Goal: Task Accomplishment & Management: Use online tool/utility

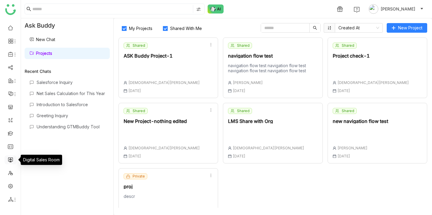
click at [10, 162] on link at bounding box center [10, 159] width 5 height 5
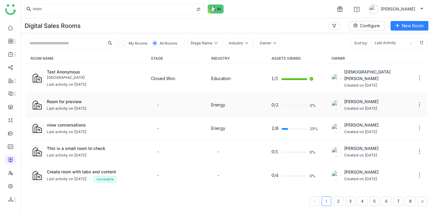
click at [113, 109] on div "Last activity on [DATE]" at bounding box center [94, 109] width 94 height 6
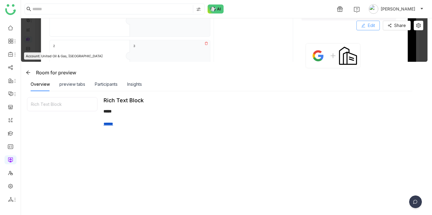
click at [375, 27] on span "Edit" at bounding box center [371, 25] width 7 height 7
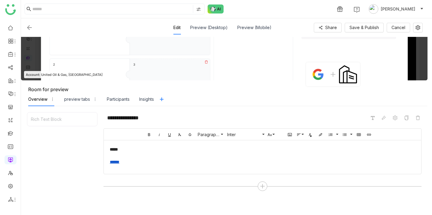
click at [139, 150] on div "***** ******" at bounding box center [262, 155] width 305 height 19
click at [31, 28] on img at bounding box center [29, 27] width 7 height 7
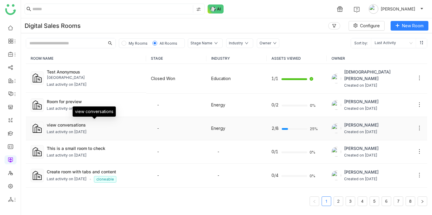
click at [76, 123] on div "view conversations" at bounding box center [94, 125] width 94 height 6
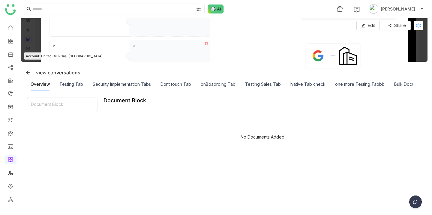
click at [421, 28] on icon at bounding box center [418, 25] width 4 height 5
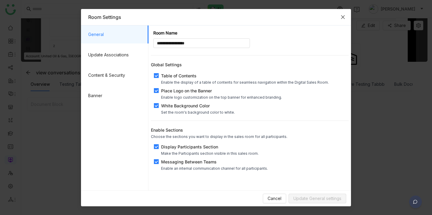
click at [340, 15] on icon "Close" at bounding box center [342, 17] width 5 height 5
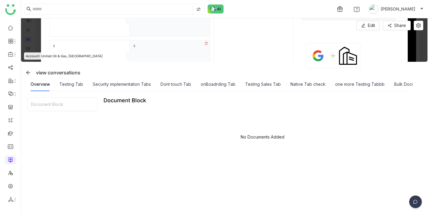
click at [49, 105] on div "Document Block" at bounding box center [62, 103] width 70 height 13
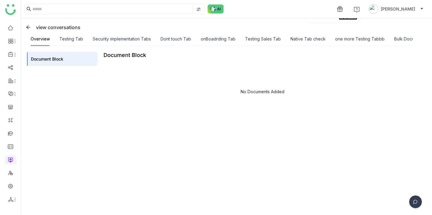
scroll to position [52, 0]
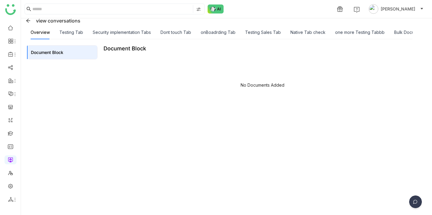
click at [274, 85] on div "No Documents Added" at bounding box center [262, 84] width 44 height 5
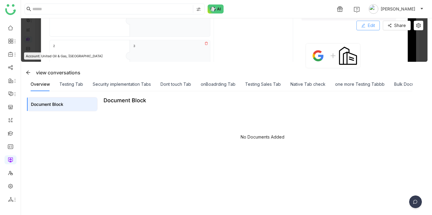
click at [372, 27] on button "Edit" at bounding box center [367, 26] width 23 height 10
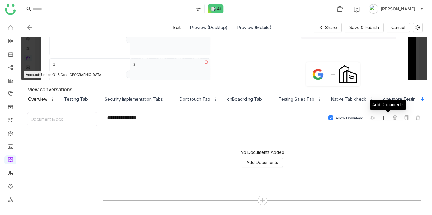
click at [386, 119] on icon at bounding box center [383, 117] width 5 height 5
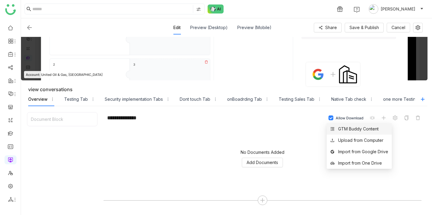
click at [361, 131] on div "GTM Buddy Content" at bounding box center [358, 129] width 40 height 7
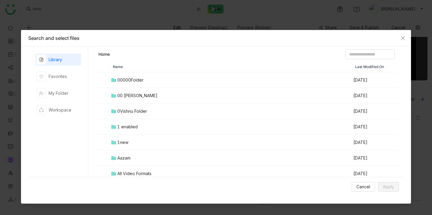
click at [169, 80] on td "00000Folder" at bounding box center [231, 80] width 242 height 16
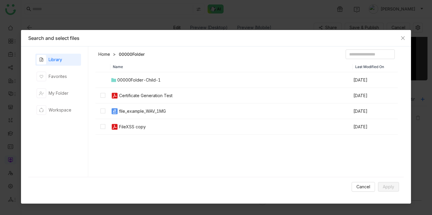
click at [168, 93] on div "Certificate Generation Test" at bounding box center [145, 95] width 53 height 7
click at [61, 22] on nz-modal-container "Search and select files Library Favorites My Folder Workspace Home 00000Folder …" at bounding box center [216, 107] width 432 height 215
click at [367, 185] on span "Cancel" at bounding box center [363, 186] width 14 height 7
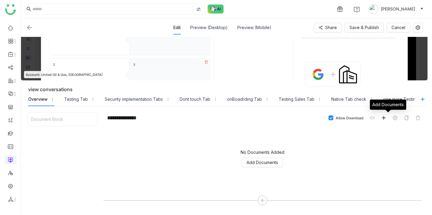
click at [386, 117] on icon at bounding box center [383, 117] width 5 height 5
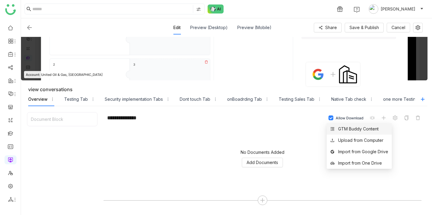
click at [359, 131] on div "GTM Buddy Content" at bounding box center [358, 129] width 40 height 7
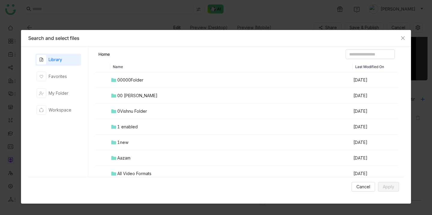
click at [144, 147] on td "1new" at bounding box center [231, 143] width 242 height 16
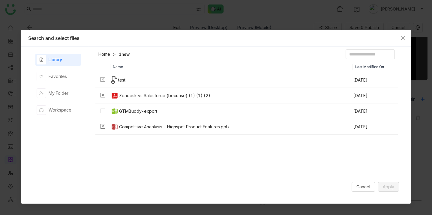
click at [169, 92] on div "Zendesk vs Salesforce (becuase) (1) (1) (2)" at bounding box center [164, 95] width 91 height 7
click at [345, 91] on td "Zendesk vs Salesforce (becuase) (1) (1) (2)" at bounding box center [231, 96] width 242 height 16
click at [362, 185] on span "Cancel" at bounding box center [363, 186] width 14 height 7
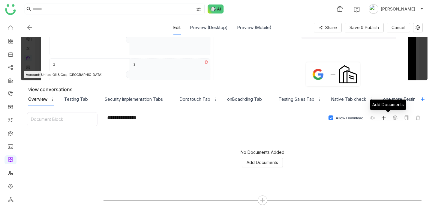
click at [387, 118] on span at bounding box center [383, 117] width 7 height 7
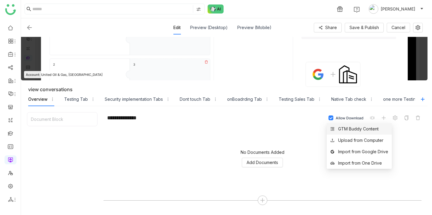
click at [356, 130] on div "GTM Buddy Content" at bounding box center [358, 129] width 40 height 7
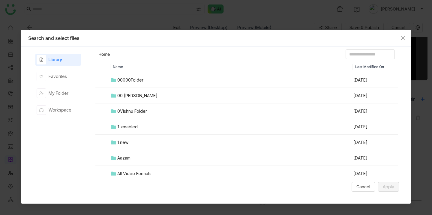
click at [144, 79] on td "00000Folder" at bounding box center [231, 80] width 242 height 16
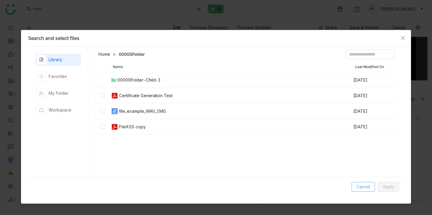
click at [359, 184] on span "Cancel" at bounding box center [363, 186] width 14 height 7
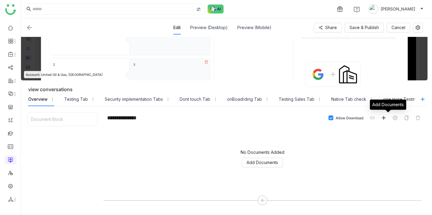
click at [386, 118] on icon at bounding box center [383, 117] width 5 height 5
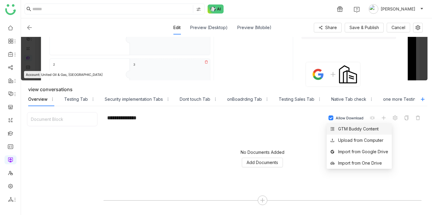
click at [370, 129] on div "GTM Buddy Content" at bounding box center [358, 129] width 40 height 7
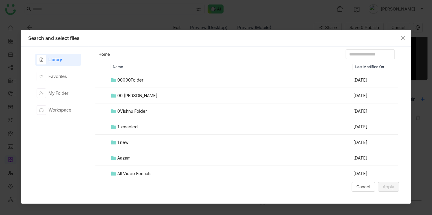
click at [149, 79] on td "00000Folder" at bounding box center [231, 80] width 242 height 16
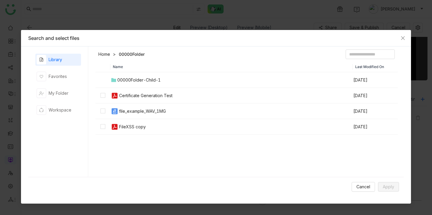
click at [177, 100] on td "Certificate Generation Test" at bounding box center [231, 96] width 242 height 16
click at [383, 187] on span "Apply" at bounding box center [388, 186] width 11 height 7
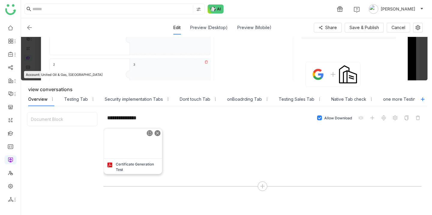
click at [158, 133] on icon at bounding box center [157, 133] width 3 height 3
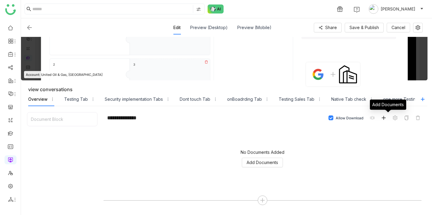
click at [387, 118] on span at bounding box center [383, 117] width 7 height 7
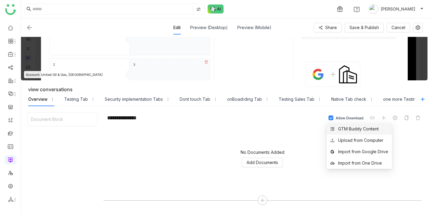
click at [367, 132] on div "GTM Buddy Content" at bounding box center [358, 129] width 40 height 7
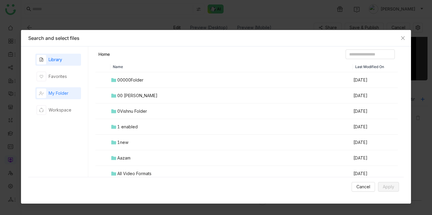
click at [61, 95] on div "My Folder" at bounding box center [59, 93] width 20 height 7
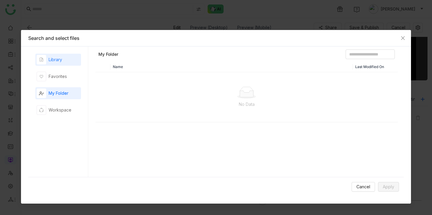
click at [52, 64] on div "Library" at bounding box center [49, 60] width 25 height 10
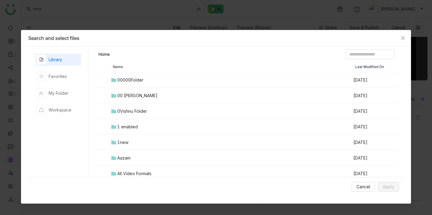
click at [171, 129] on td "1 enabled" at bounding box center [231, 127] width 242 height 16
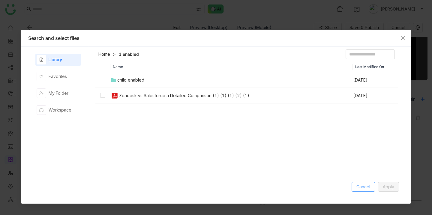
click at [365, 186] on span "Cancel" at bounding box center [363, 186] width 14 height 7
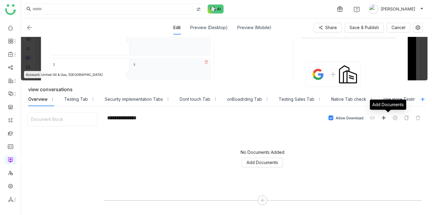
click at [386, 120] on icon at bounding box center [383, 117] width 5 height 5
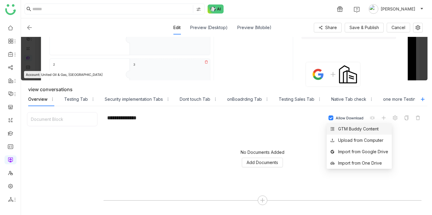
click at [365, 131] on div "GTM Buddy Content" at bounding box center [358, 129] width 40 height 7
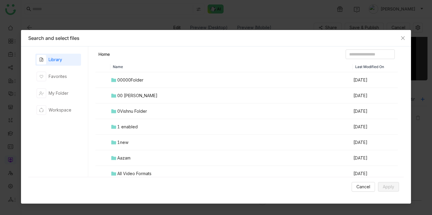
click at [182, 110] on td "0Vishnu Folder" at bounding box center [231, 111] width 242 height 16
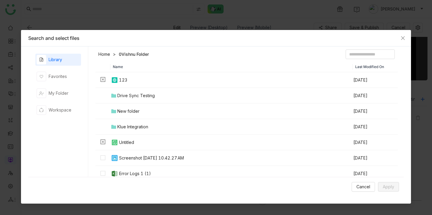
click at [349, 77] on td "123" at bounding box center [231, 80] width 242 height 16
click at [364, 184] on span "Cancel" at bounding box center [363, 186] width 14 height 7
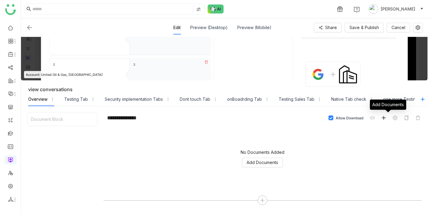
click at [386, 118] on icon at bounding box center [383, 117] width 5 height 5
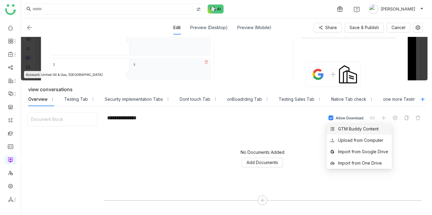
click at [355, 132] on div "GTM Buddy Content" at bounding box center [358, 129] width 40 height 7
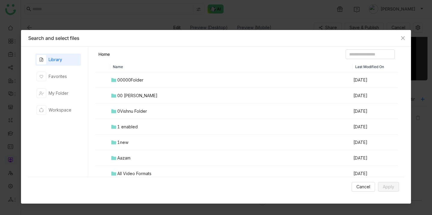
click at [245, 78] on td "00000Folder" at bounding box center [231, 80] width 242 height 16
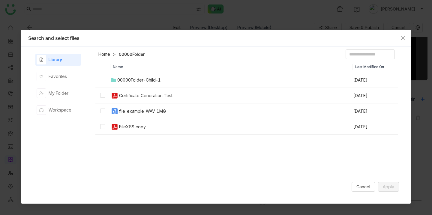
click at [298, 77] on td "00000Folder-Child-1" at bounding box center [231, 80] width 242 height 16
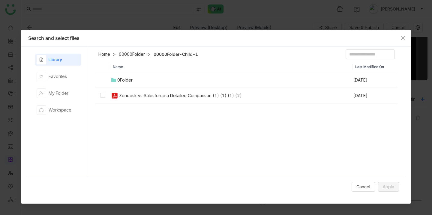
click at [278, 97] on td "Zendesk vs Salesforce a Detailed Comparison (1) (1) (1) (2)" at bounding box center [231, 96] width 242 height 16
click at [357, 182] on button "Cancel" at bounding box center [362, 187] width 23 height 10
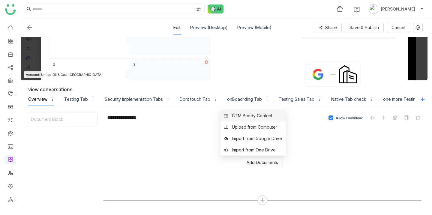
click at [256, 115] on div "GTM Buddy Content" at bounding box center [252, 115] width 40 height 7
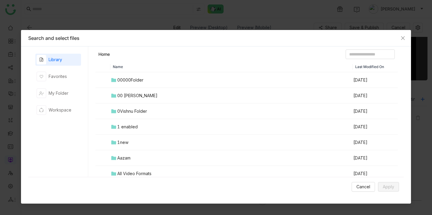
click at [226, 87] on td "00000Folder" at bounding box center [231, 80] width 242 height 16
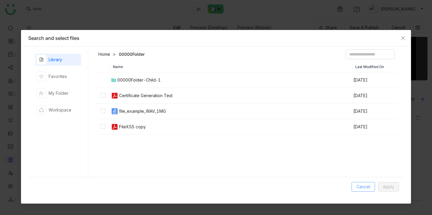
click at [359, 182] on button "Cancel" at bounding box center [362, 187] width 23 height 10
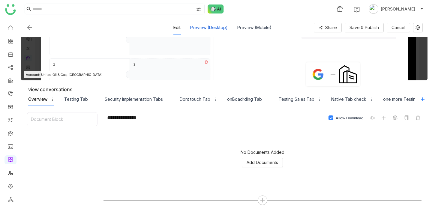
click at [218, 26] on div "Preview (Desktop)" at bounding box center [208, 28] width 37 height 14
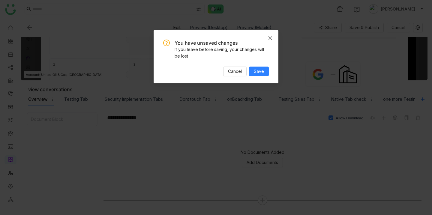
click at [273, 34] on span "Close" at bounding box center [270, 38] width 16 height 16
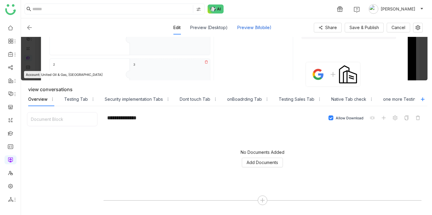
click at [258, 28] on div "Preview (Mobile)" at bounding box center [254, 28] width 34 height 14
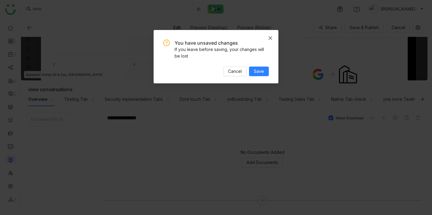
click at [270, 37] on icon "Close" at bounding box center [270, 38] width 4 height 4
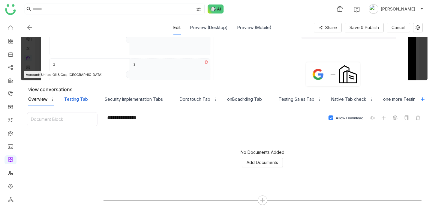
click at [76, 101] on div "Testing Tab" at bounding box center [76, 99] width 24 height 7
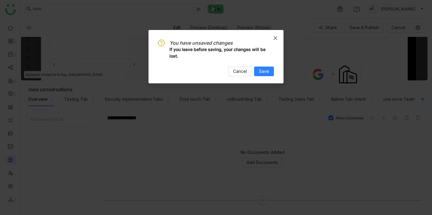
click at [273, 36] on icon "Close" at bounding box center [275, 38] width 5 height 5
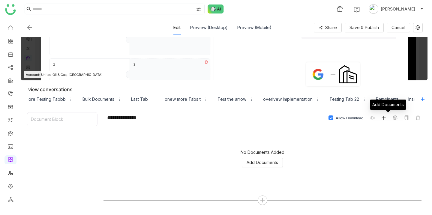
click at [387, 115] on span at bounding box center [383, 117] width 7 height 7
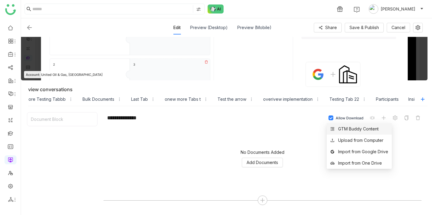
click at [351, 130] on div "GTM Buddy Content" at bounding box center [358, 129] width 40 height 7
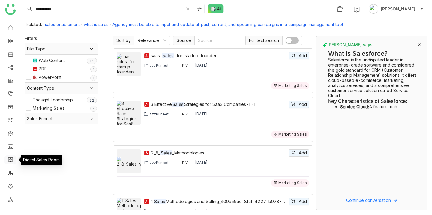
click at [10, 157] on link at bounding box center [10, 159] width 5 height 5
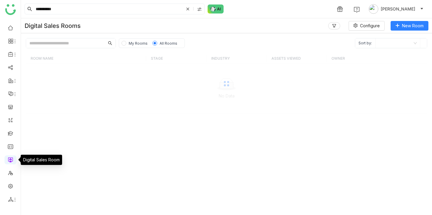
click at [8, 159] on link at bounding box center [10, 159] width 5 height 5
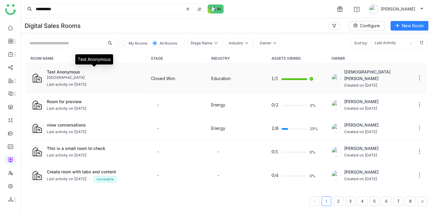
click at [83, 70] on div "Test Anonymous" at bounding box center [94, 72] width 94 height 6
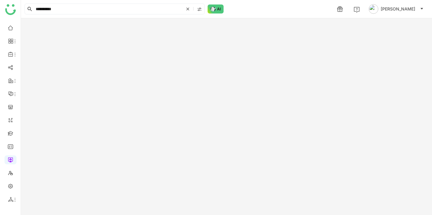
click at [120, 79] on gtmb-room-detail at bounding box center [226, 116] width 411 height 197
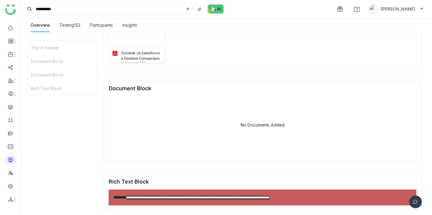
scroll to position [155, 0]
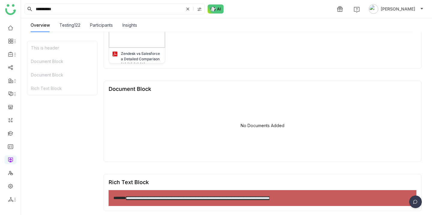
click at [257, 127] on div "No Documents Added" at bounding box center [262, 125] width 44 height 5
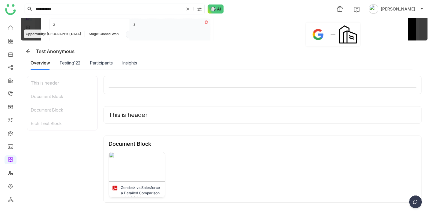
scroll to position [0, 0]
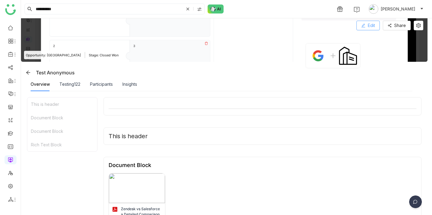
click at [365, 22] on button "Edit" at bounding box center [367, 26] width 23 height 10
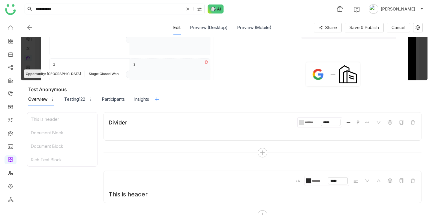
scroll to position [33, 0]
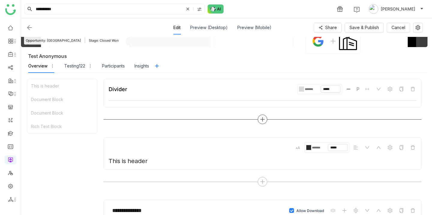
click at [265, 118] on icon at bounding box center [262, 119] width 5 height 5
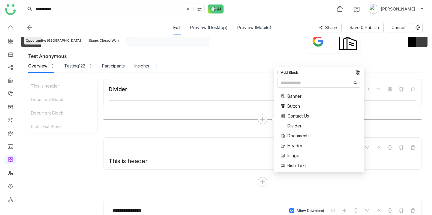
click at [300, 137] on span "Documents" at bounding box center [298, 136] width 22 height 6
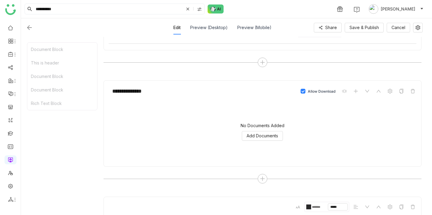
scroll to position [133, 0]
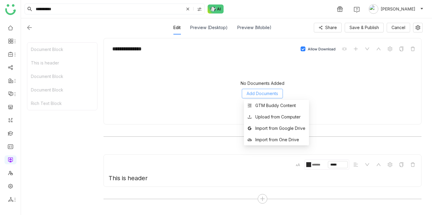
click at [261, 94] on span "Add Documents" at bounding box center [261, 93] width 31 height 7
click at [268, 105] on div "GTM Buddy Content" at bounding box center [275, 105] width 40 height 7
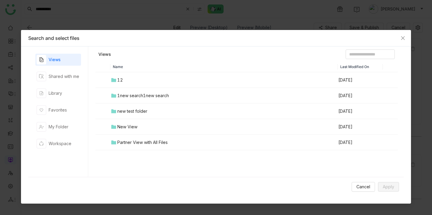
click at [245, 76] on td "12" at bounding box center [223, 80] width 227 height 16
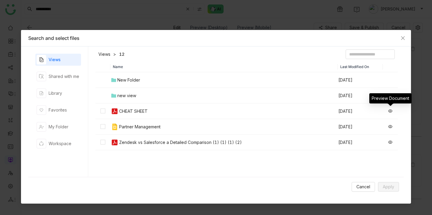
click at [390, 112] on icon at bounding box center [390, 111] width 4 height 4
click at [360, 189] on span "Cancel" at bounding box center [363, 186] width 14 height 7
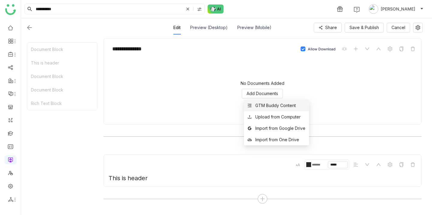
click at [274, 108] on div "GTM Buddy Content" at bounding box center [275, 105] width 40 height 7
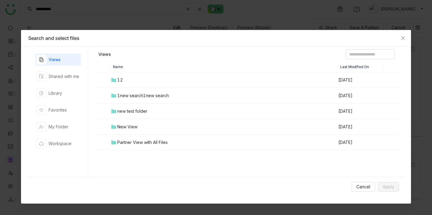
click at [261, 78] on td "12" at bounding box center [223, 80] width 227 height 16
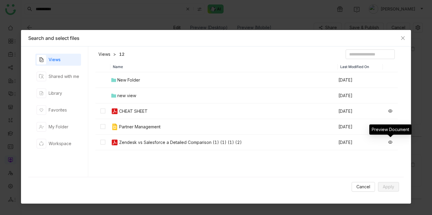
click at [392, 142] on icon at bounding box center [390, 142] width 4 height 3
